Goal: Check status

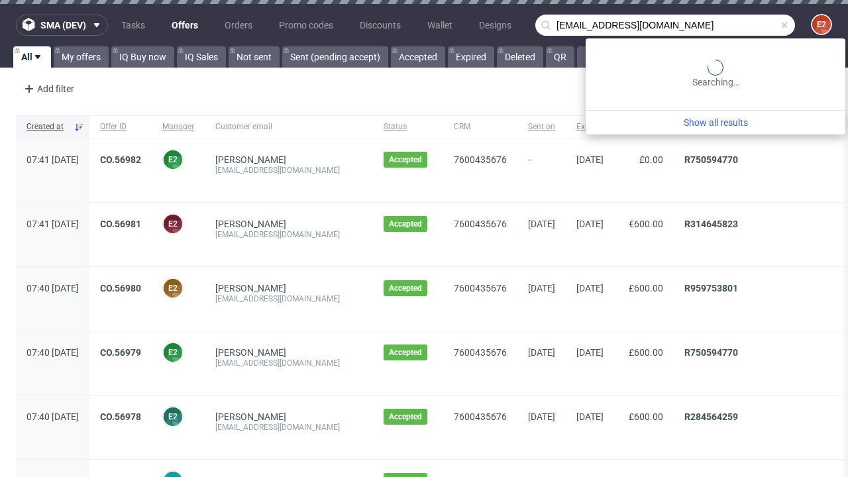
type input "[EMAIL_ADDRESS][DOMAIN_NAME]"
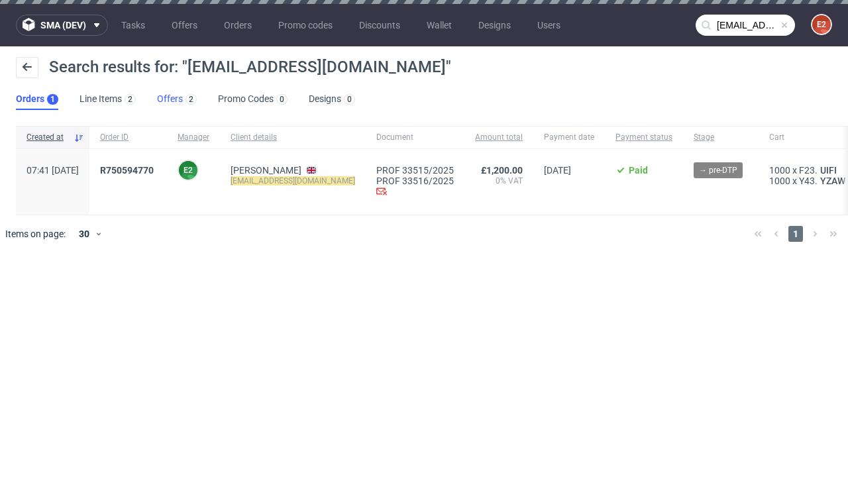
click at [177, 99] on link "Offers 2" at bounding box center [177, 99] width 40 height 21
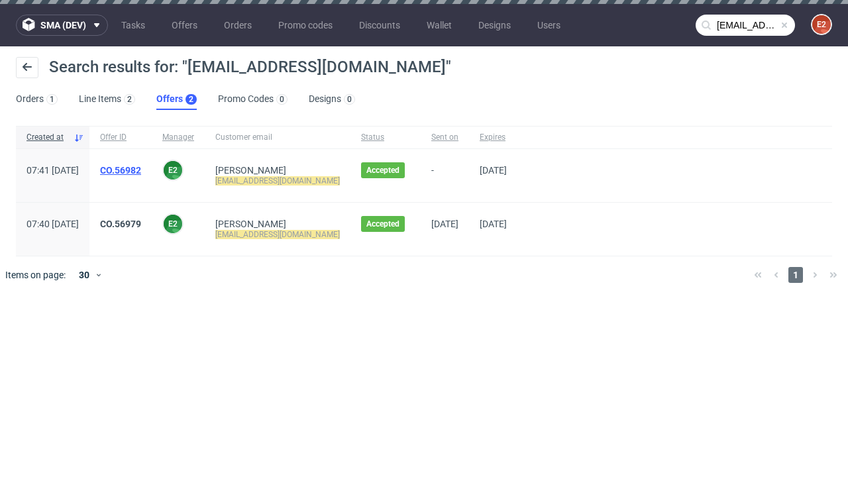
click at [141, 170] on link "CO.56982" at bounding box center [120, 170] width 41 height 11
